Goal: Task Accomplishment & Management: Manage account settings

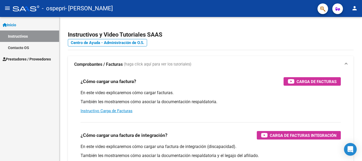
click at [22, 60] on span "Prestadores / Proveedores" at bounding box center [27, 59] width 48 height 6
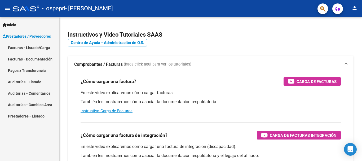
click at [26, 48] on link "Facturas - Listado/Carga" at bounding box center [29, 47] width 59 height 11
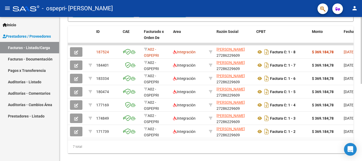
scroll to position [153, 0]
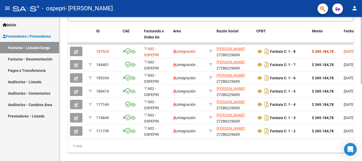
click at [358, 113] on div at bounding box center [361, 123] width 1 height 67
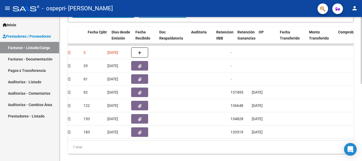
scroll to position [0, 254]
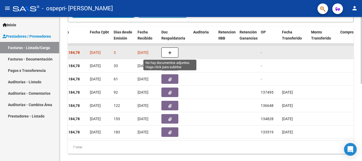
click at [169, 51] on icon "button" at bounding box center [170, 53] width 4 height 4
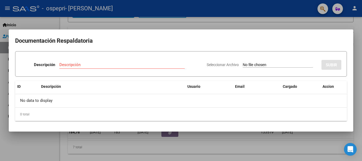
click at [101, 71] on div "Descripción" at bounding box center [121, 67] width 125 height 13
click at [100, 71] on div "Descripción" at bounding box center [121, 67] width 125 height 13
click at [72, 63] on input "Descripción" at bounding box center [121, 64] width 125 height 5
click at [251, 154] on div at bounding box center [181, 80] width 362 height 161
